Goal: Register for event/course

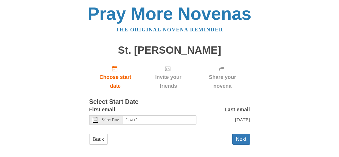
scroll to position [9, 0]
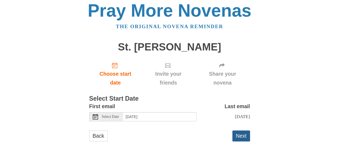
click at [242, 132] on button "Next" at bounding box center [241, 135] width 18 height 11
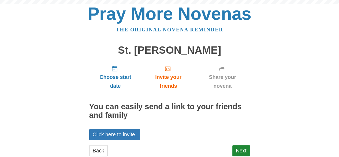
scroll to position [14, 0]
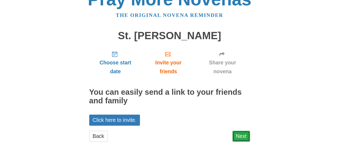
click at [240, 136] on link "Next" at bounding box center [241, 135] width 18 height 11
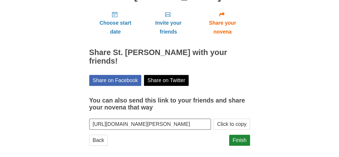
scroll to position [58, 0]
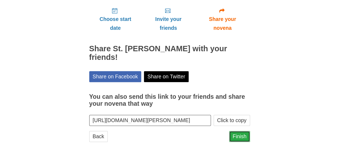
click at [239, 135] on link "Finish" at bounding box center [239, 136] width 21 height 11
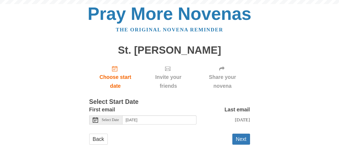
scroll to position [3, 0]
